Goal: Task Accomplishment & Management: Use online tool/utility

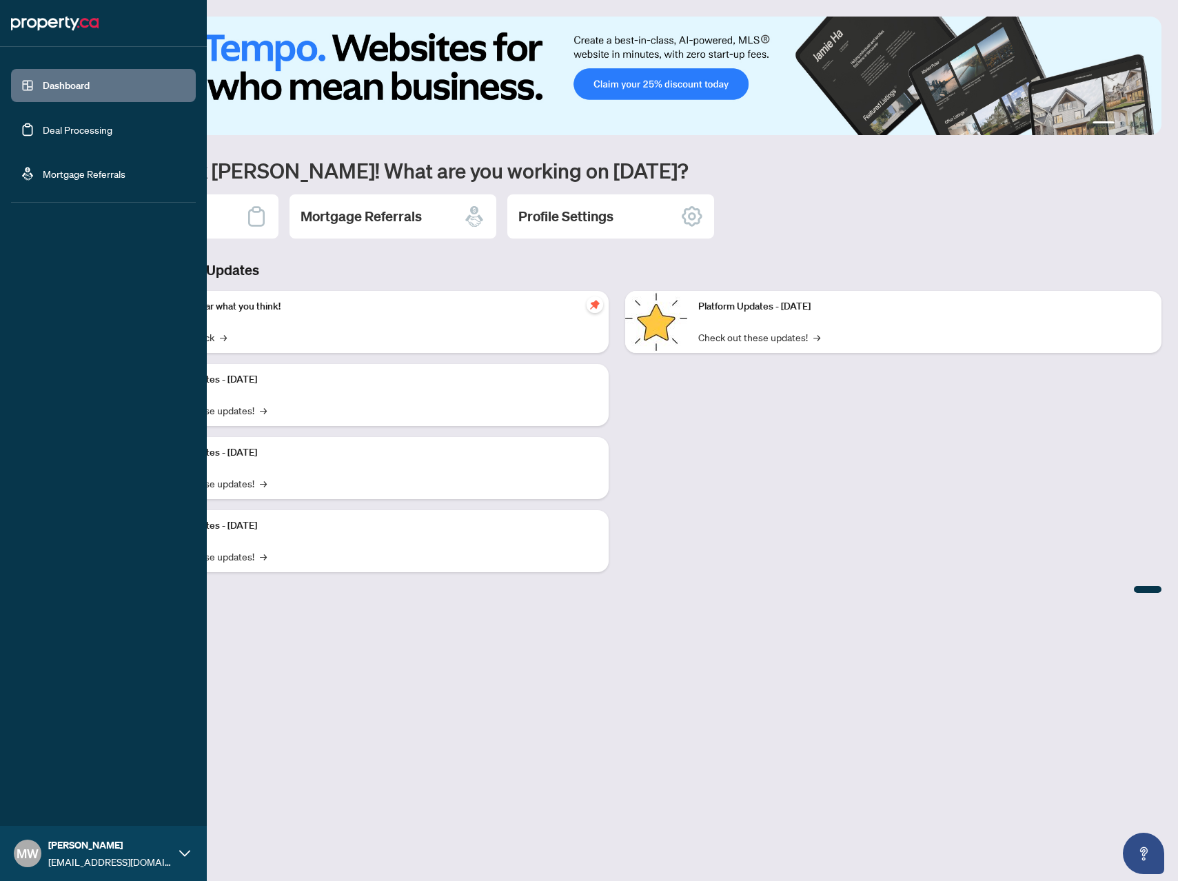
click at [69, 134] on link "Deal Processing" at bounding box center [78, 129] width 70 height 12
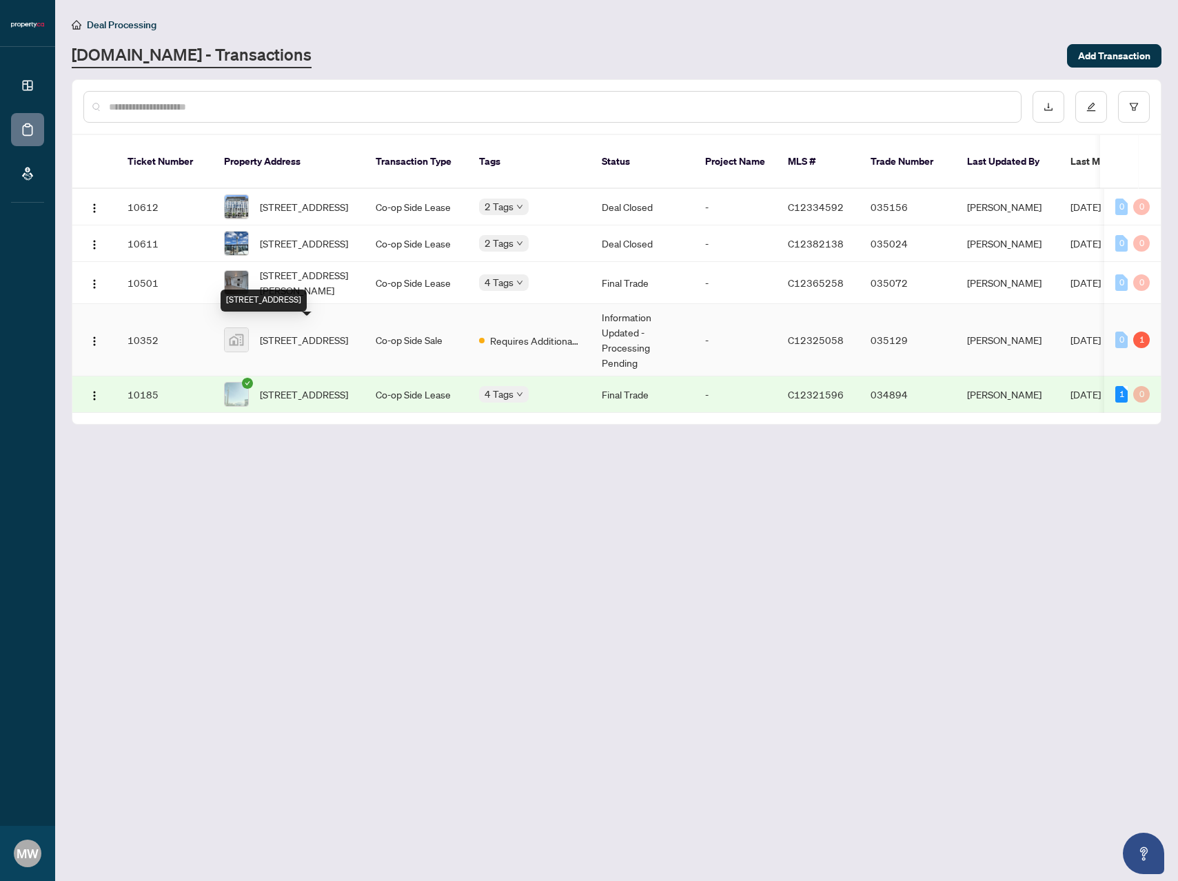
click at [329, 332] on span "[STREET_ADDRESS]" at bounding box center [304, 339] width 88 height 15
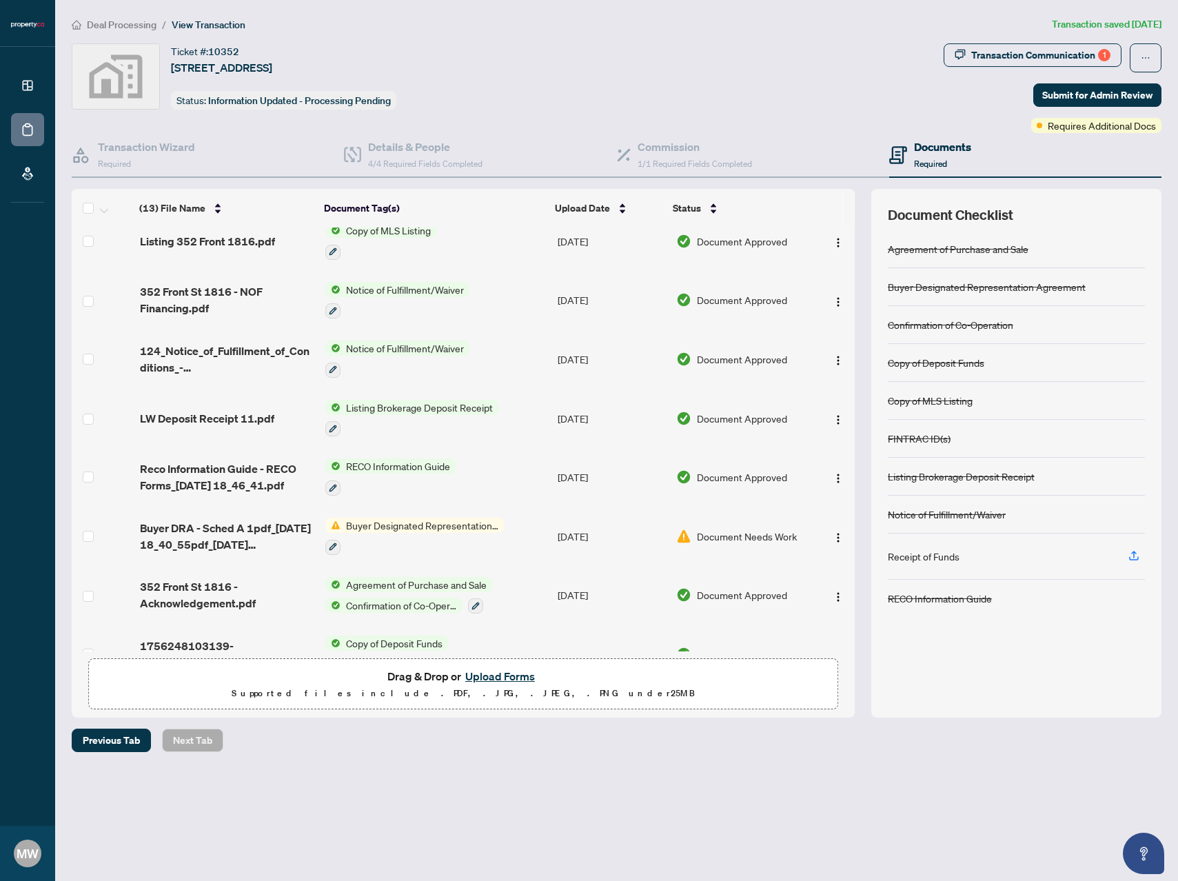
scroll to position [330, 0]
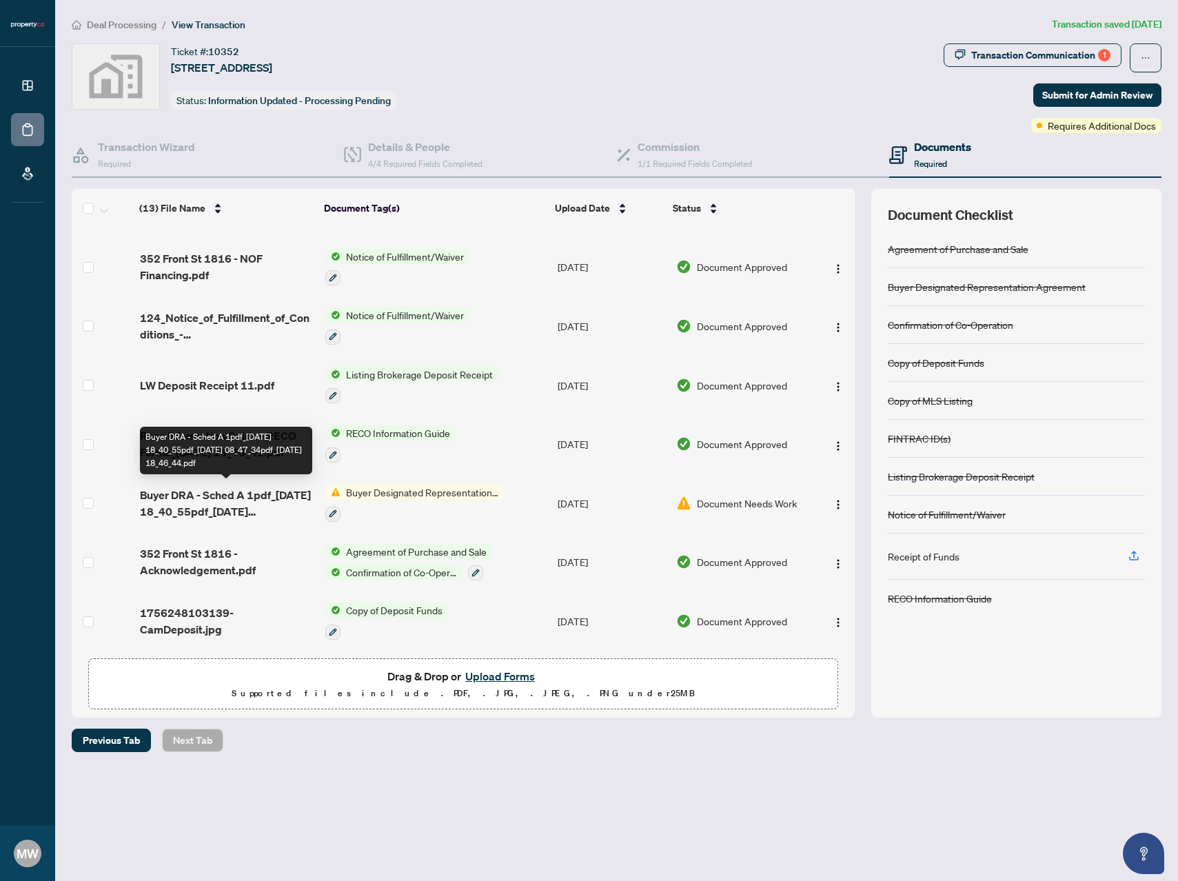
click at [245, 491] on span "Buyer DRA - Sched A 1pdf_[DATE] 18_40_55pdf_[DATE] 08_47_34pdf_[DATE] 18_46_44.…" at bounding box center [227, 503] width 175 height 33
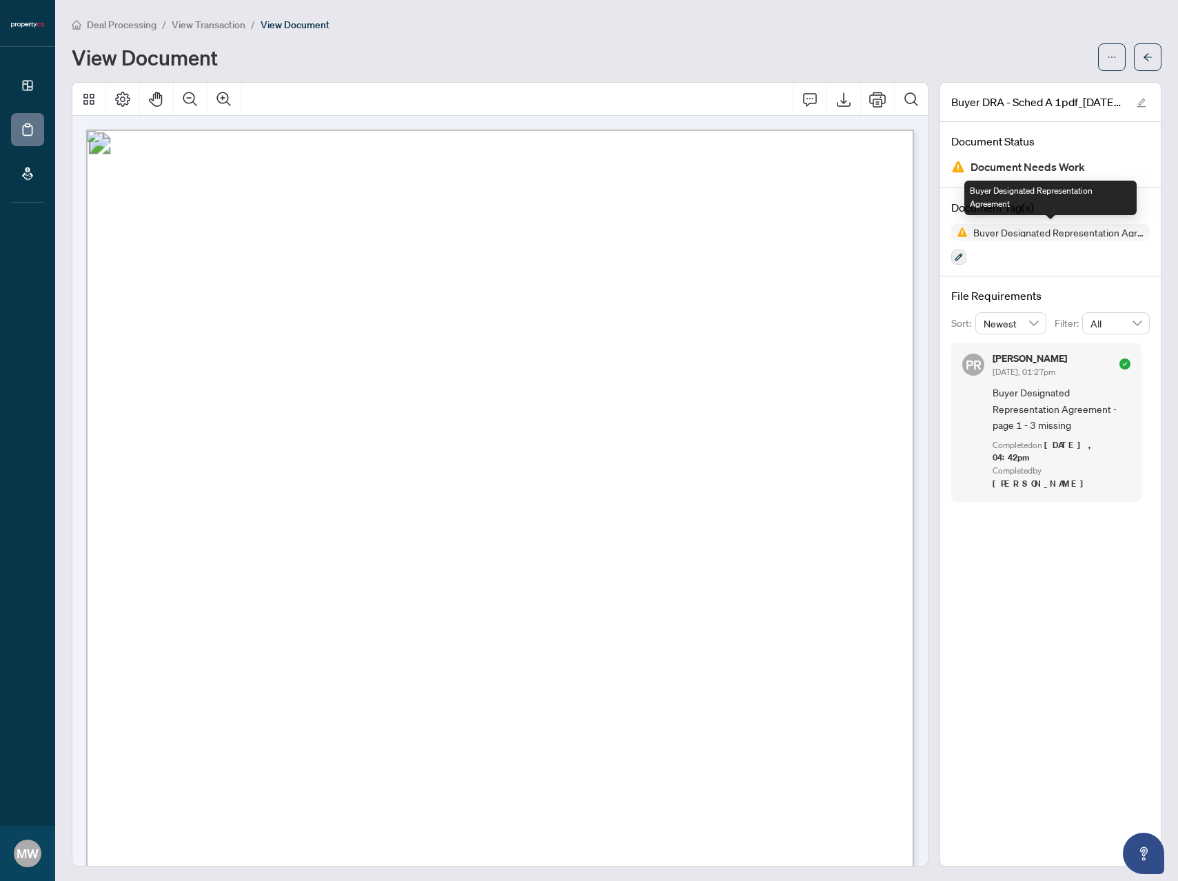
click at [960, 233] on img at bounding box center [959, 232] width 17 height 17
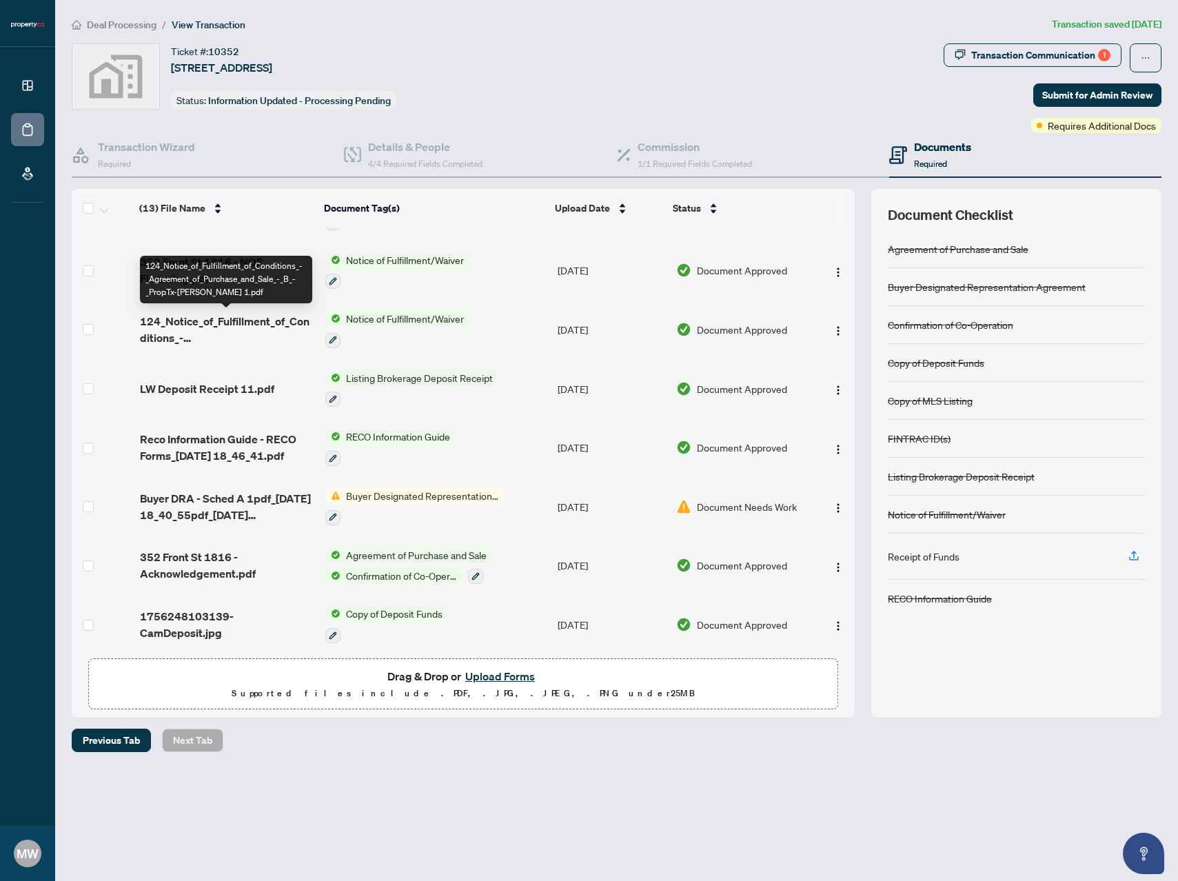
scroll to position [330, 0]
